Goal: Task Accomplishment & Management: Manage account settings

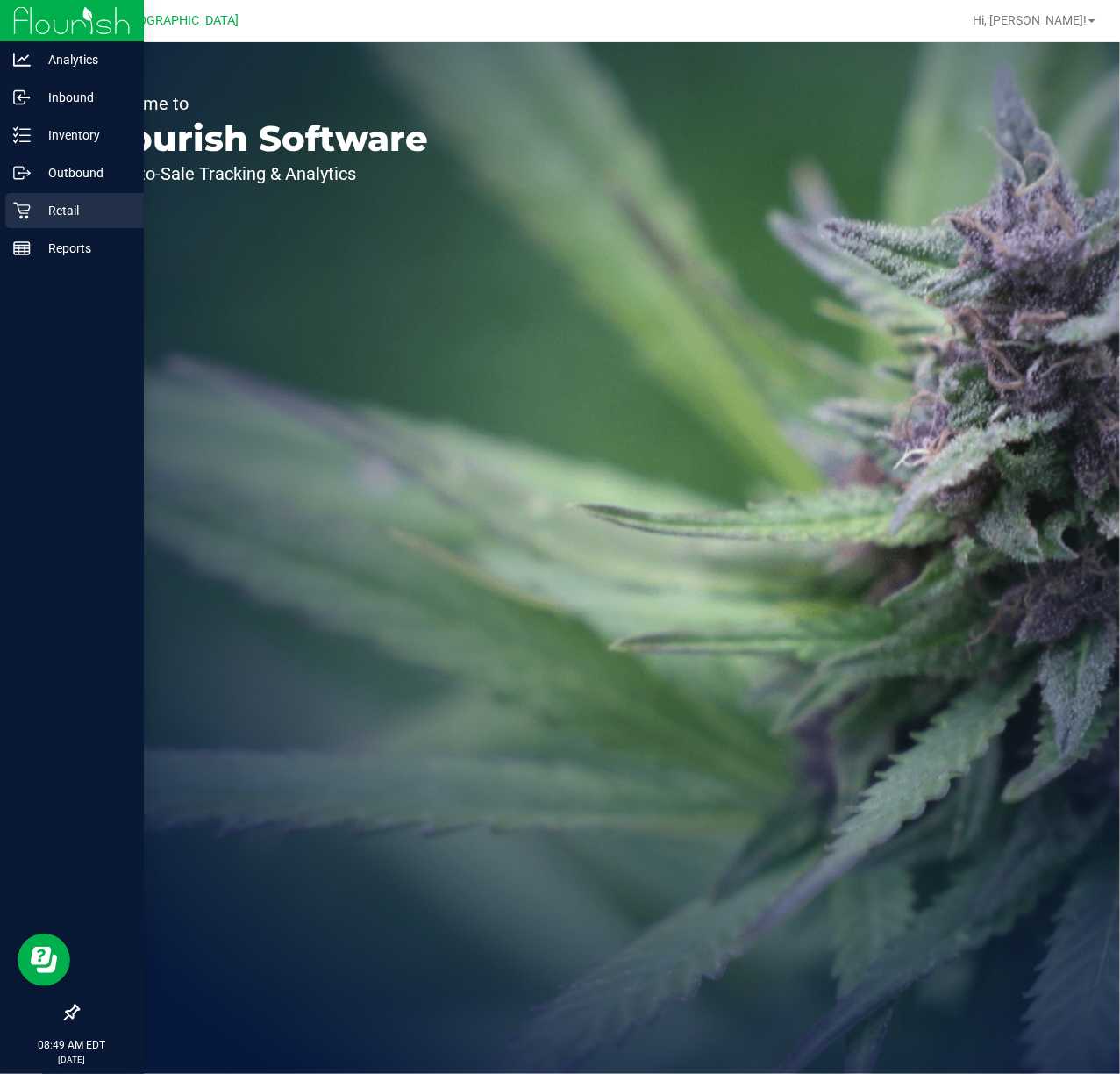
click at [56, 204] on p "Retail" at bounding box center [83, 211] width 105 height 21
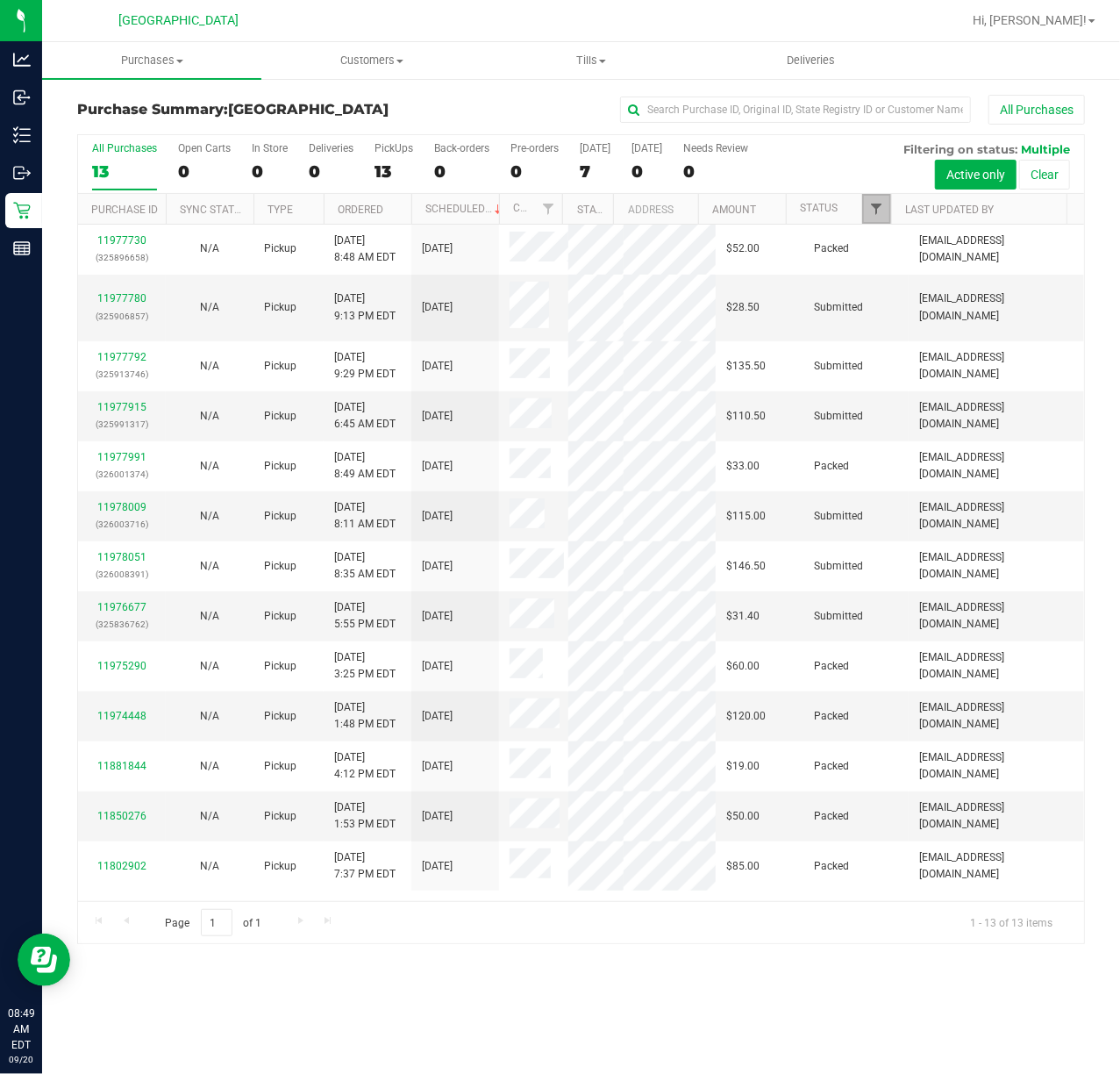
click at [869, 214] on span "Filter" at bounding box center [876, 209] width 14 height 14
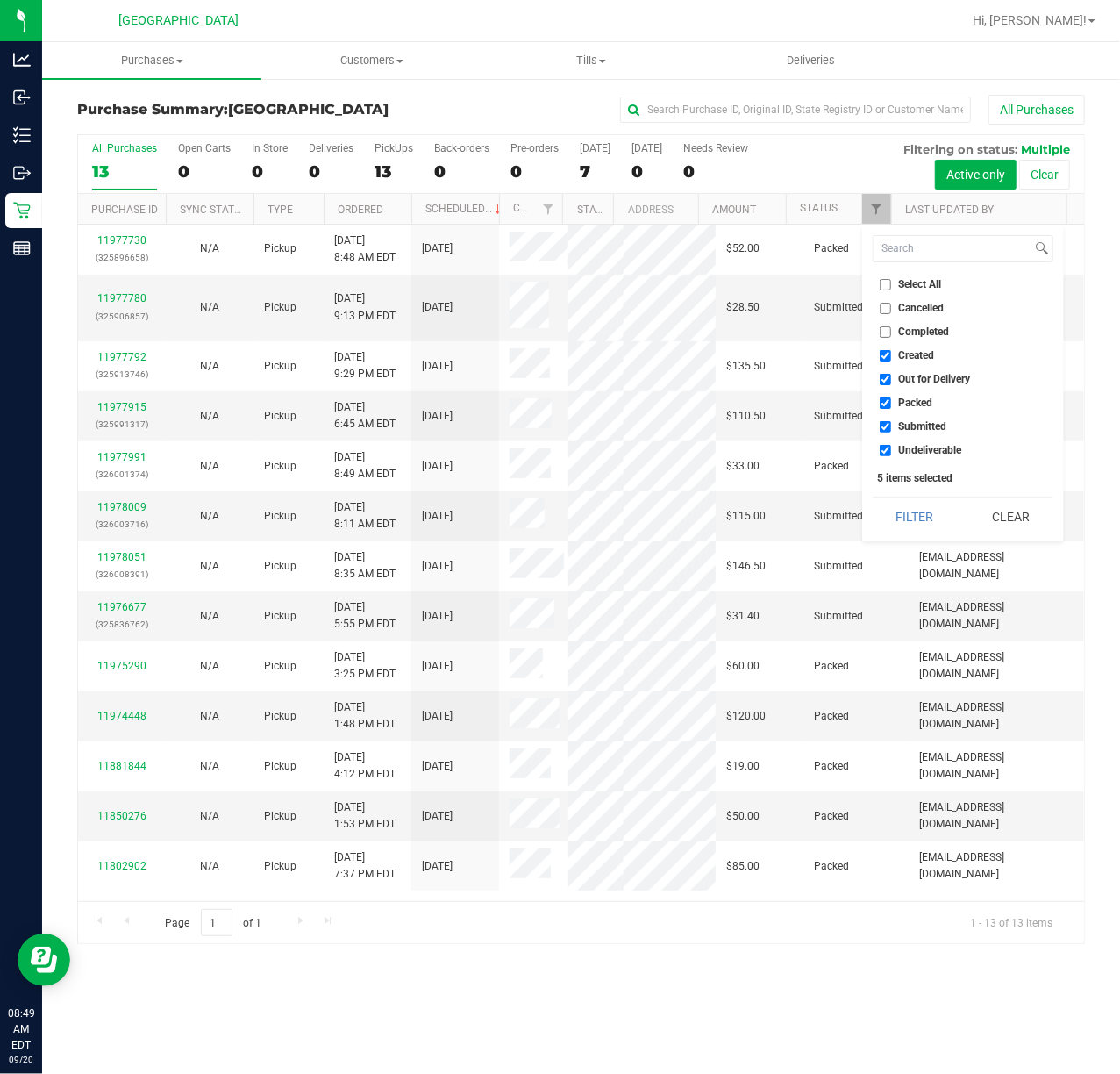
click at [892, 354] on label "Created" at bounding box center [908, 355] width 55 height 12
click at [892, 354] on input "Created" at bounding box center [885, 355] width 12 height 12
checkbox input "false"
click at [889, 381] on input "Out for Delivery" at bounding box center [885, 379] width 12 height 12
checkbox input "false"
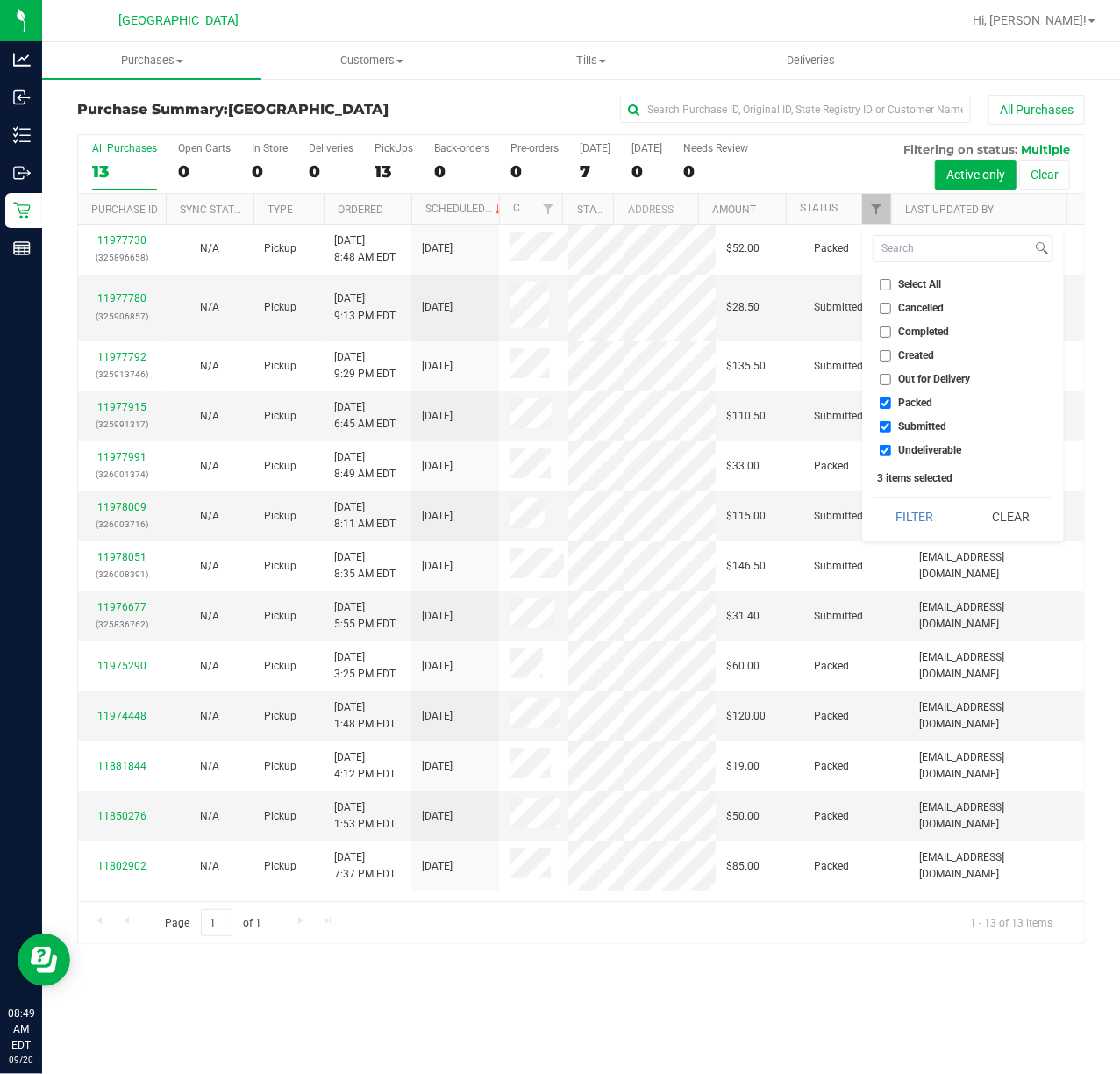
click at [888, 405] on input "Packed" at bounding box center [885, 403] width 12 height 12
checkbox input "false"
click at [884, 450] on input "Undeliverable" at bounding box center [885, 450] width 12 height 12
checkbox input "false"
click at [888, 500] on button "Filter" at bounding box center [915, 516] width 84 height 38
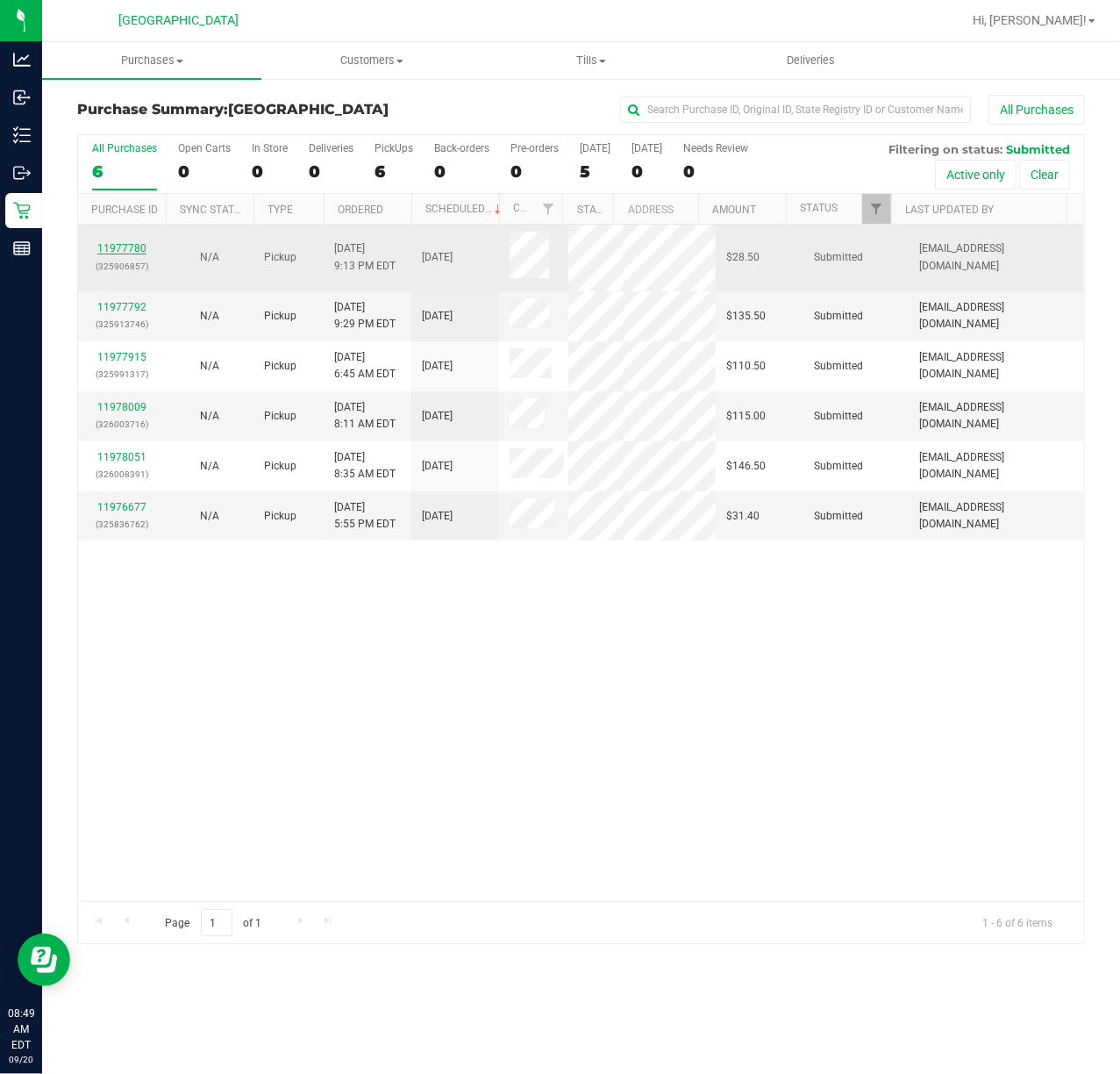
click at [131, 251] on link "11977780" at bounding box center [121, 248] width 49 height 12
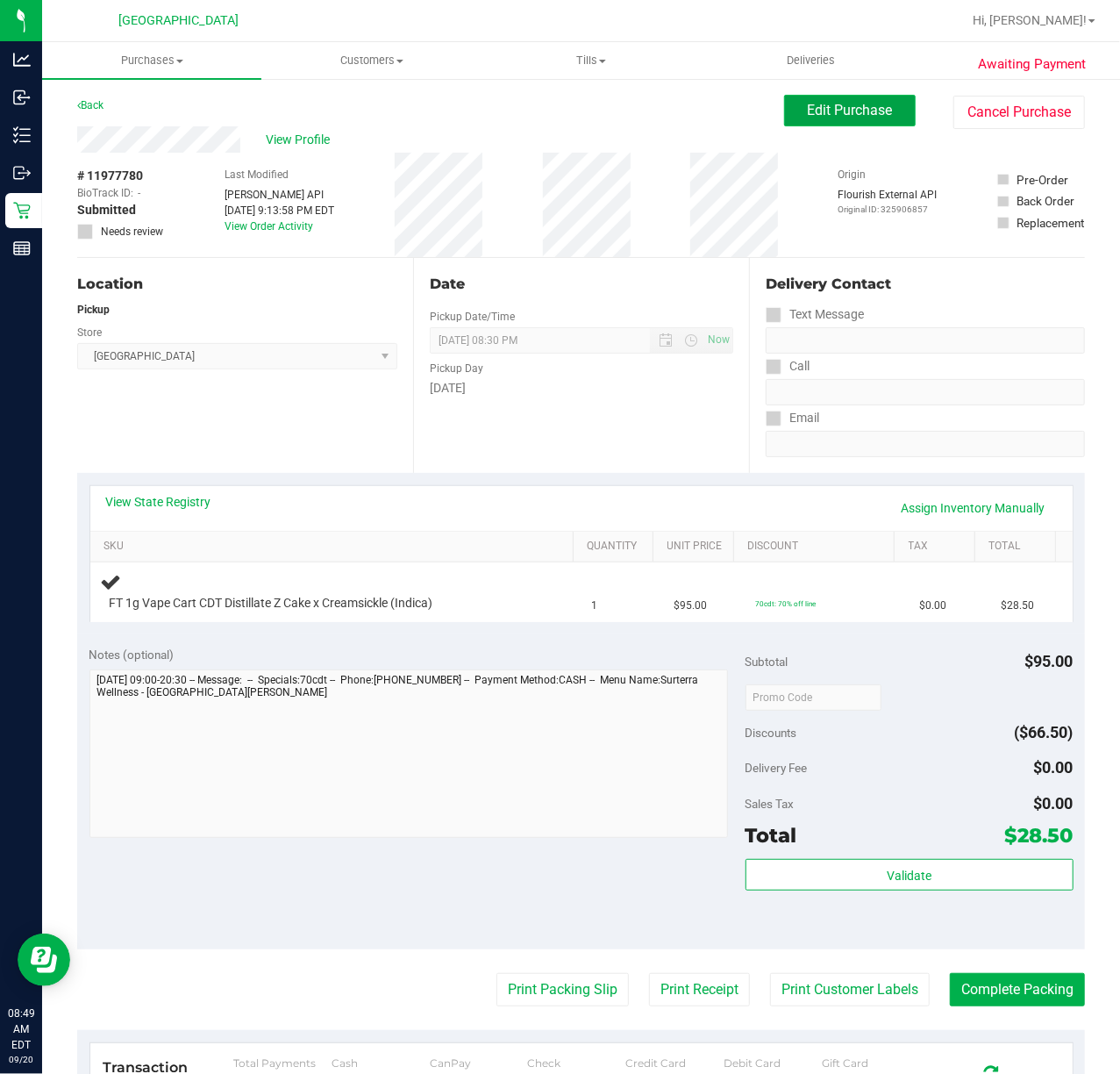
click at [853, 118] on span "Edit Purchase" at bounding box center [850, 110] width 85 height 17
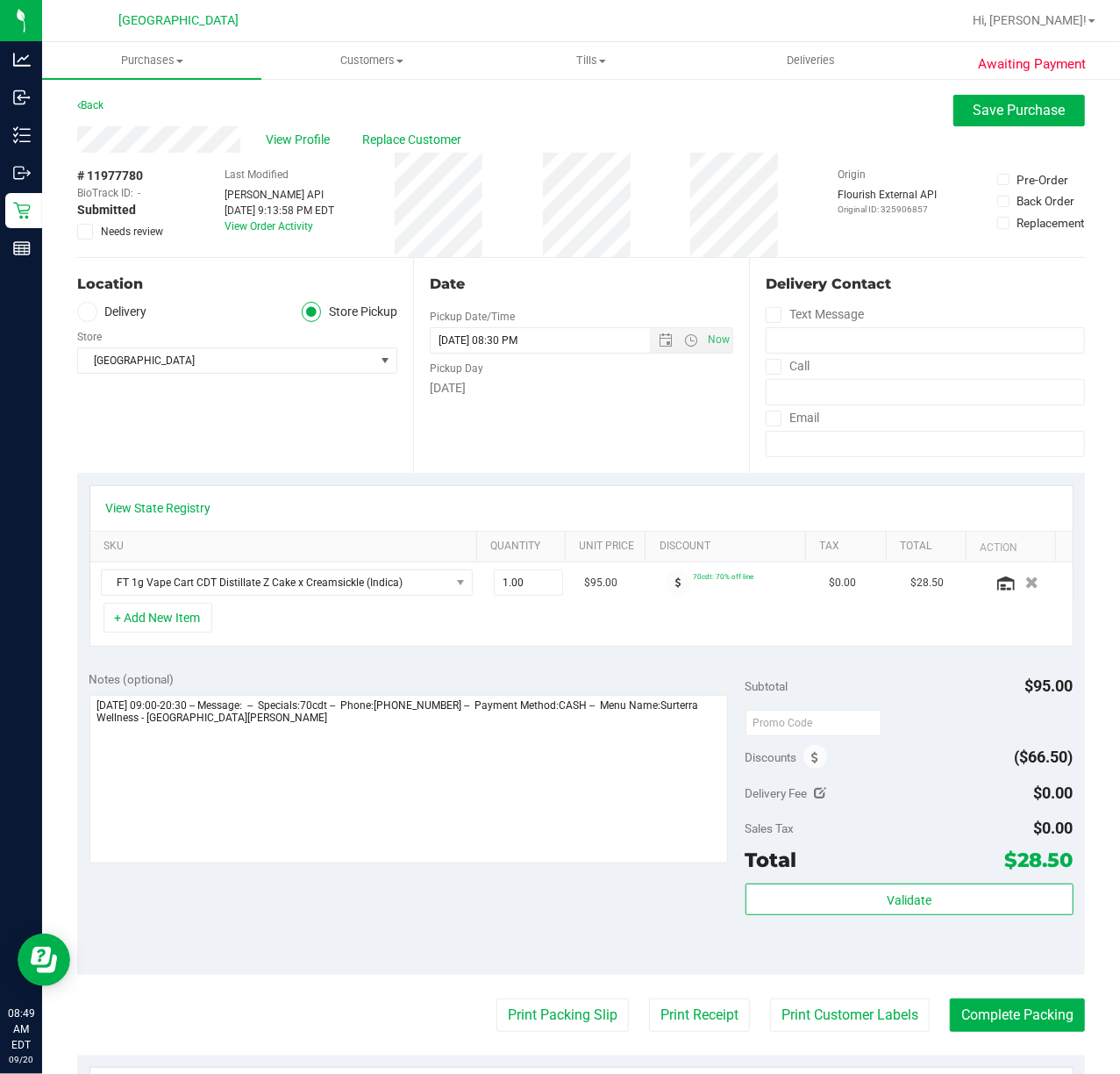
click at [91, 237] on span at bounding box center [86, 232] width 16 height 16
click at [0, 0] on input "Needs review" at bounding box center [0, 0] width 0 height 0
click at [990, 114] on span "Save Purchase" at bounding box center [1019, 110] width 92 height 17
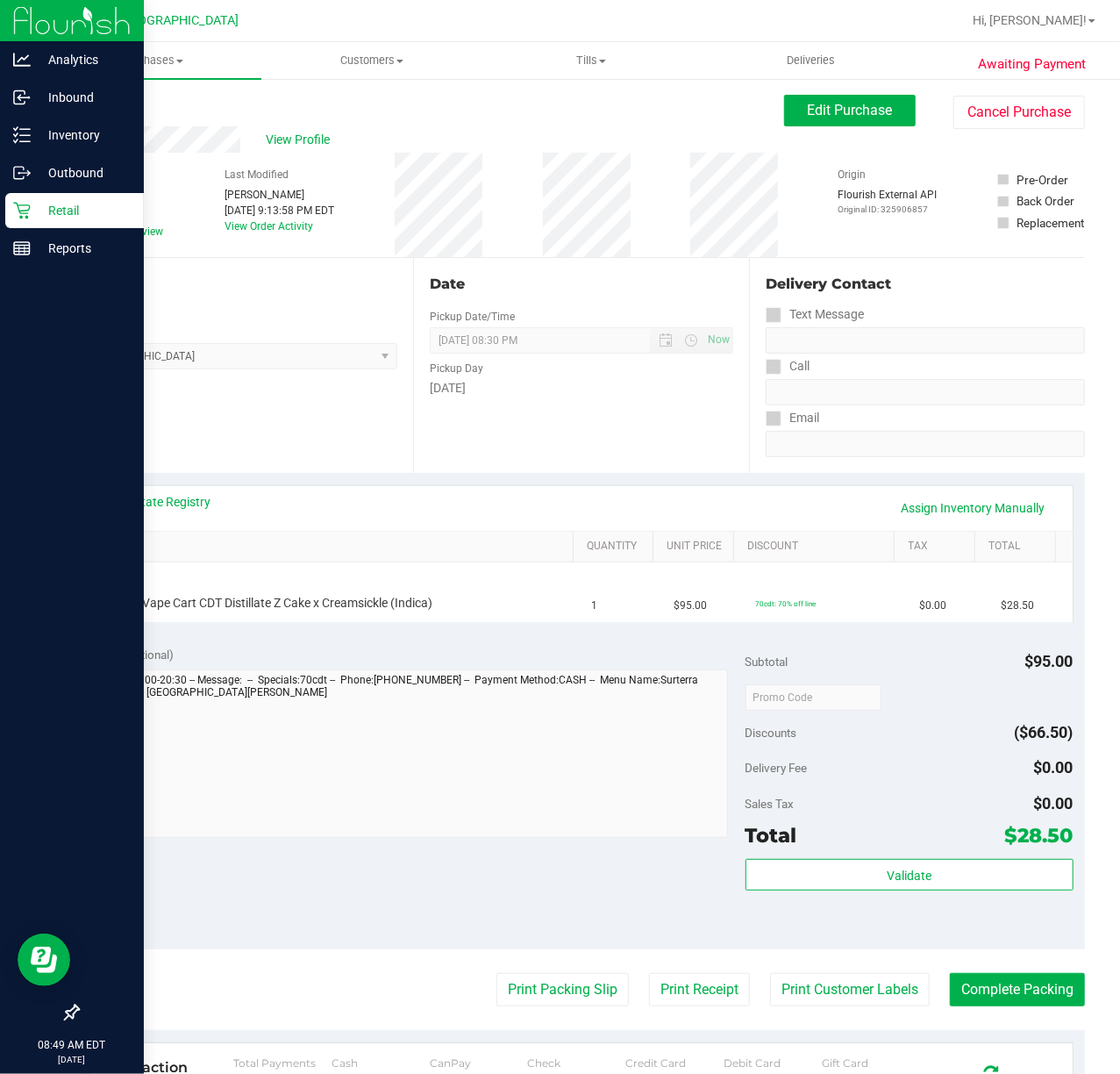
click at [37, 212] on p "Retail" at bounding box center [83, 211] width 105 height 21
